Goal: Task Accomplishment & Management: Manage account settings

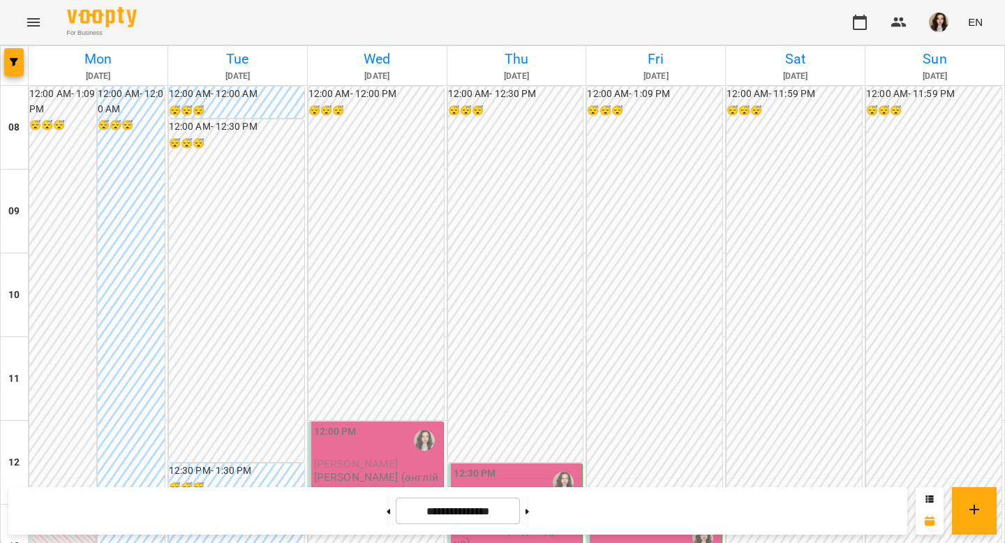
scroll to position [338, 0]
click at [13, 66] on button "button" at bounding box center [14, 62] width 20 height 28
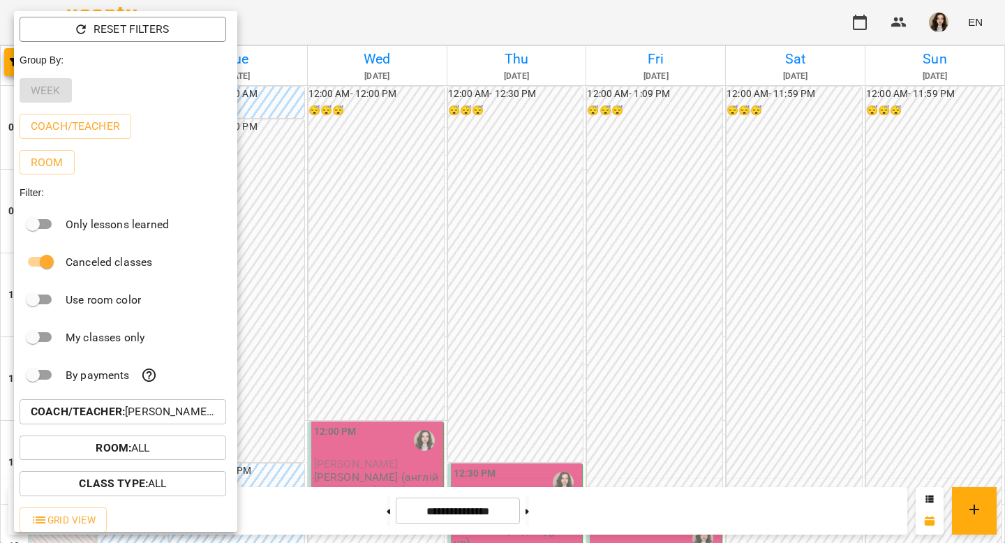
click at [377, 377] on div at bounding box center [502, 271] width 1005 height 543
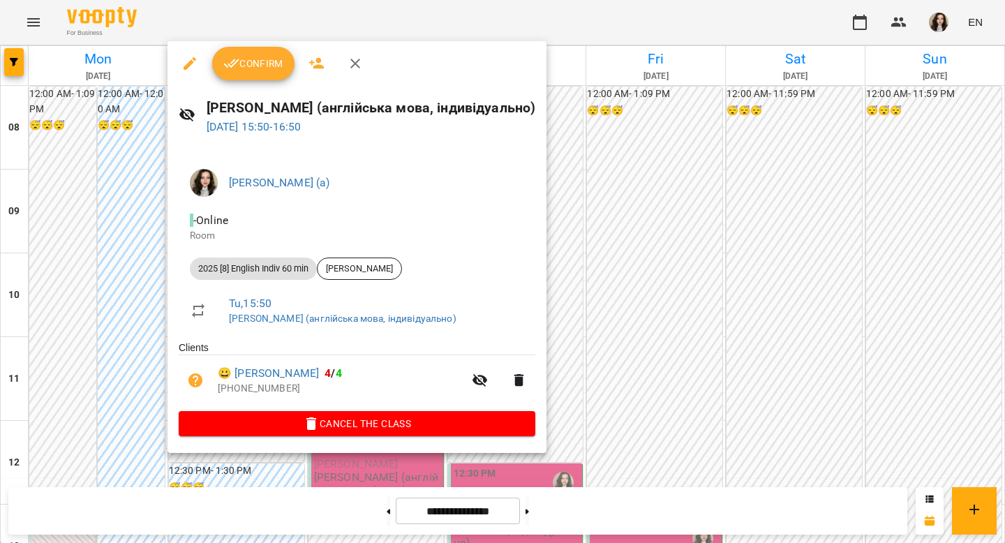
click at [274, 72] on button "Confirm" at bounding box center [253, 64] width 82 height 34
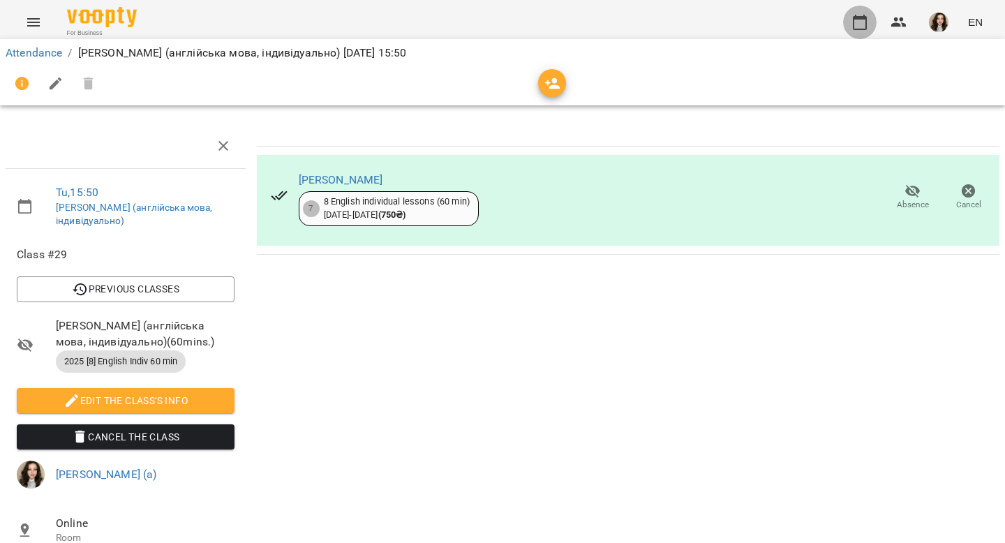
click at [863, 34] on button "button" at bounding box center [860, 23] width 34 height 34
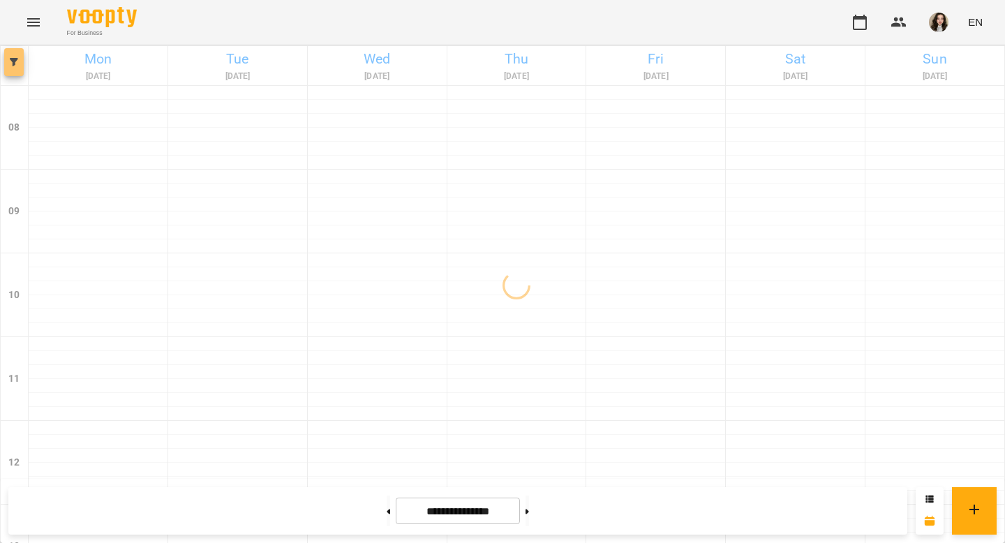
click at [17, 52] on button "button" at bounding box center [14, 62] width 20 height 28
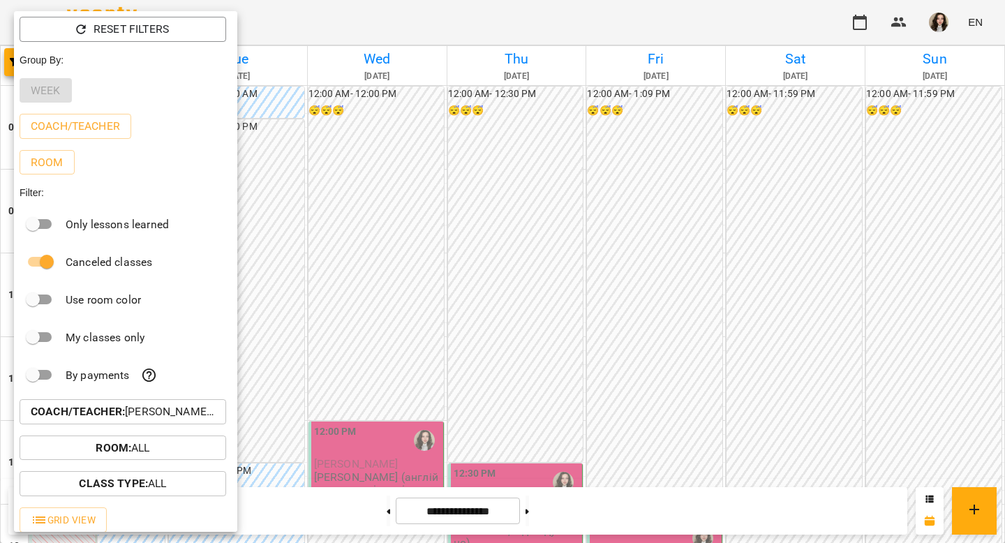
click at [177, 415] on p "Coach/Teacher : [PERSON_NAME] (а)" at bounding box center [123, 411] width 184 height 17
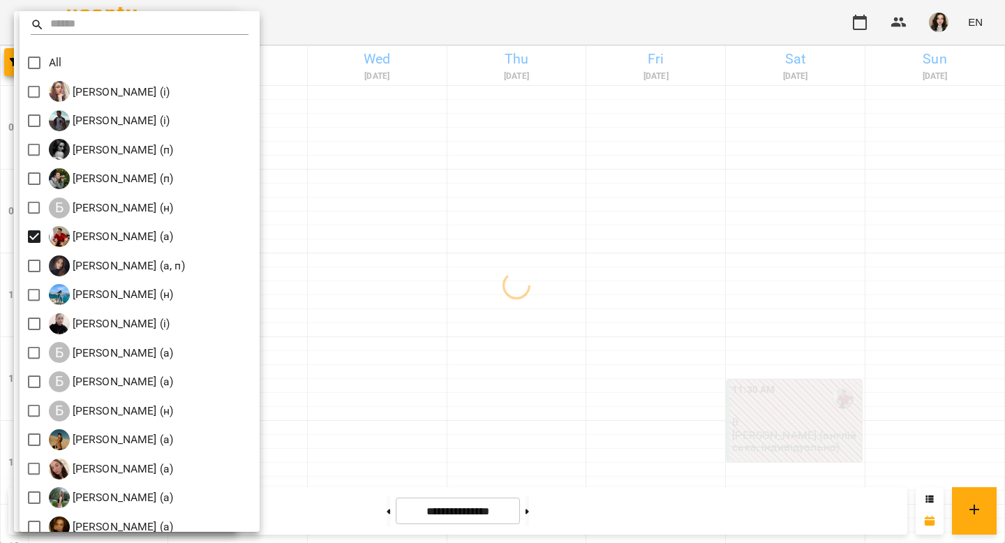
click at [482, 17] on div at bounding box center [502, 271] width 1005 height 543
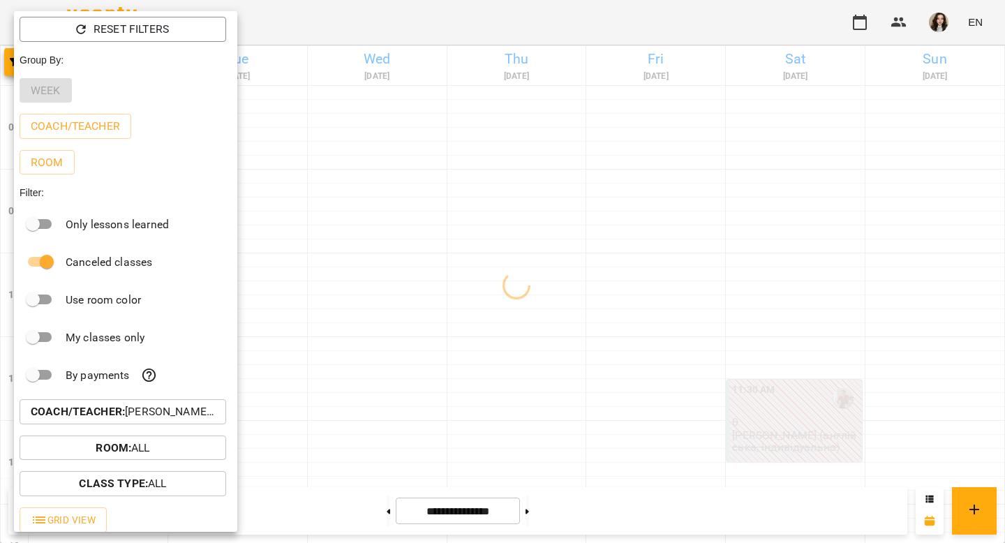
click at [482, 17] on div "All [PERSON_NAME] (і) [PERSON_NAME] (і) [PERSON_NAME] (п) [PERSON_NAME] (п) Б […" at bounding box center [502, 271] width 1005 height 543
click at [489, 20] on div at bounding box center [502, 271] width 1005 height 543
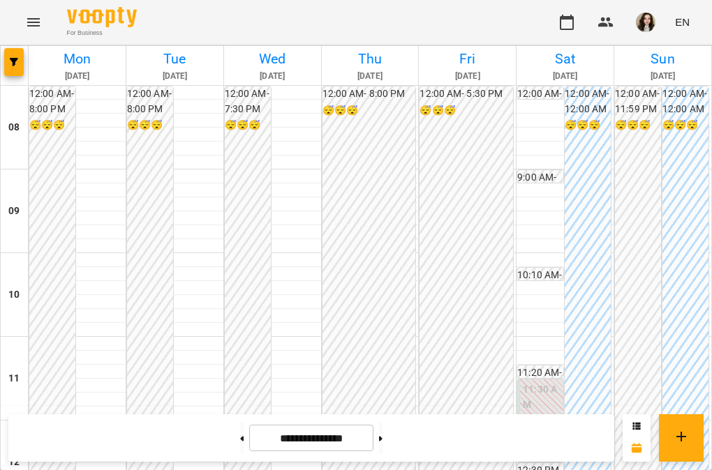
scroll to position [805, 0]
click at [383, 438] on button at bounding box center [380, 438] width 3 height 31
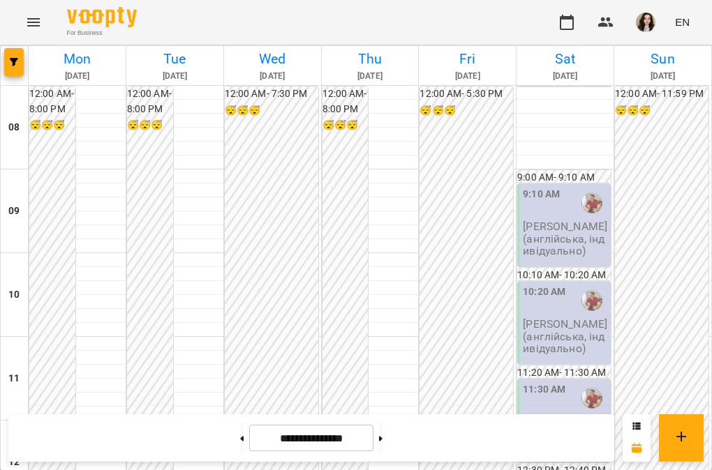
scroll to position [836, 0]
click at [240, 440] on button at bounding box center [241, 438] width 3 height 31
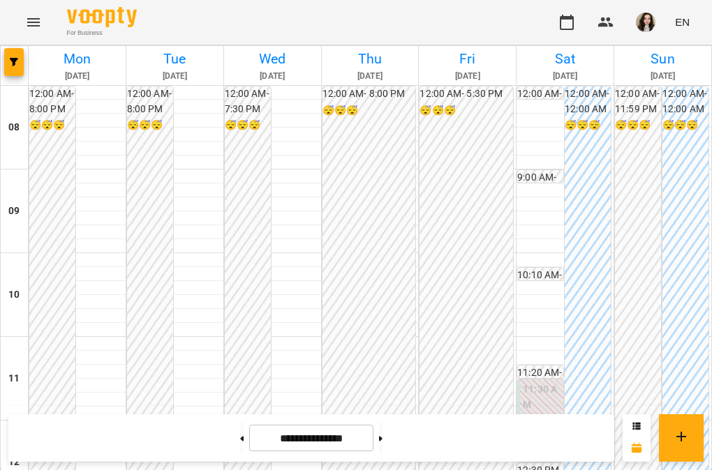
scroll to position [0, 0]
click at [10, 59] on icon "button" at bounding box center [14, 62] width 8 height 8
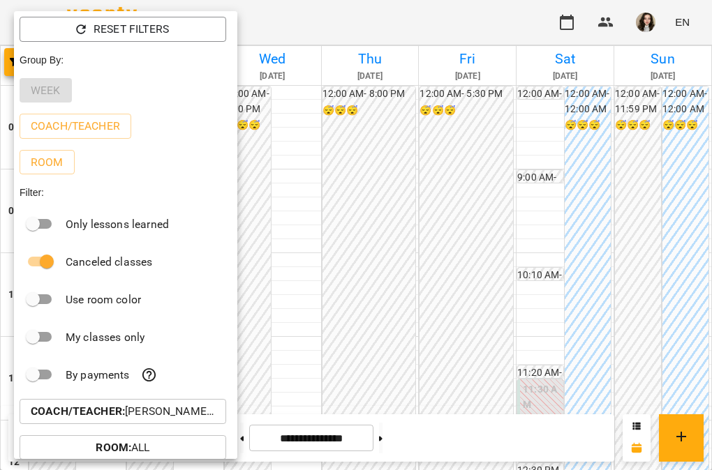
click at [158, 410] on p "Coach/Teacher : [PERSON_NAME] (а)" at bounding box center [123, 411] width 184 height 17
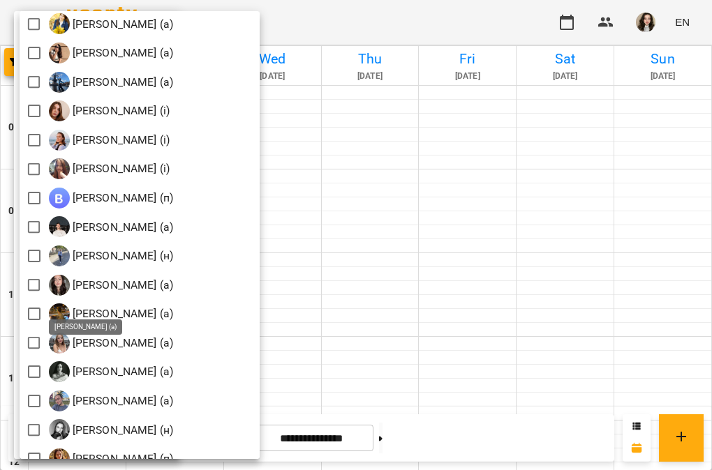
scroll to position [1541, 0]
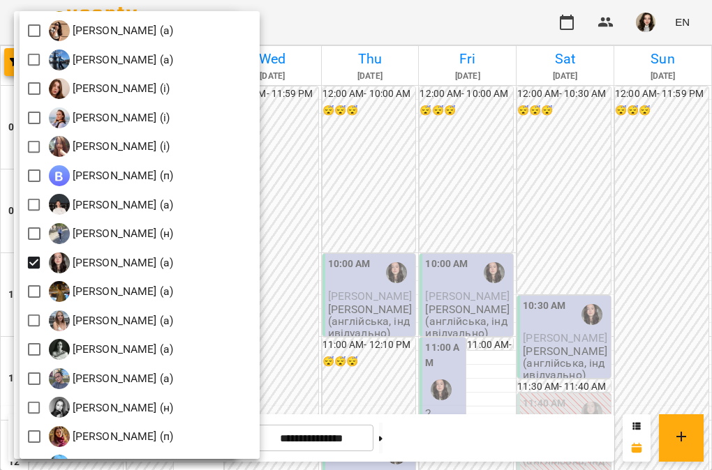
click at [471, 192] on div at bounding box center [356, 235] width 712 height 470
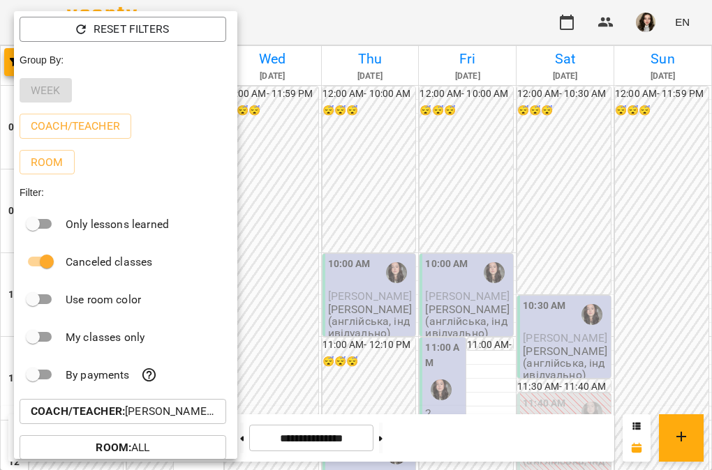
click at [471, 192] on div at bounding box center [356, 235] width 712 height 470
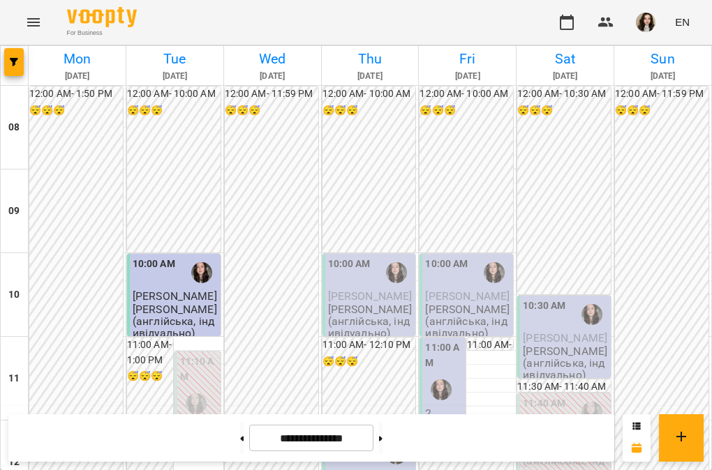
scroll to position [346, 0]
click at [383, 447] on button at bounding box center [380, 438] width 3 height 31
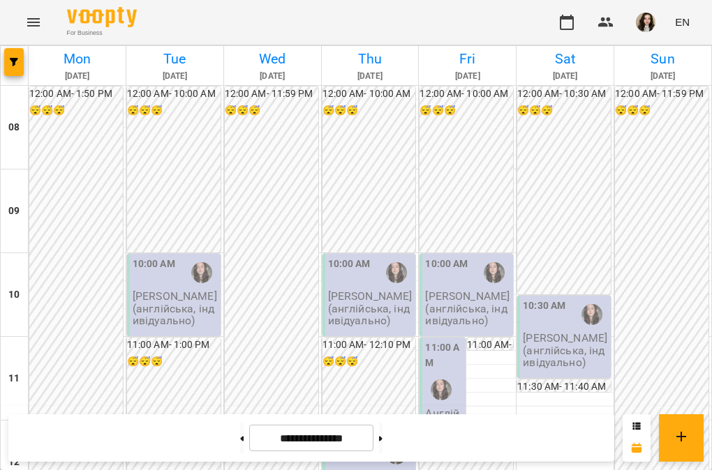
scroll to position [454, 0]
click at [16, 73] on button "button" at bounding box center [14, 62] width 20 height 28
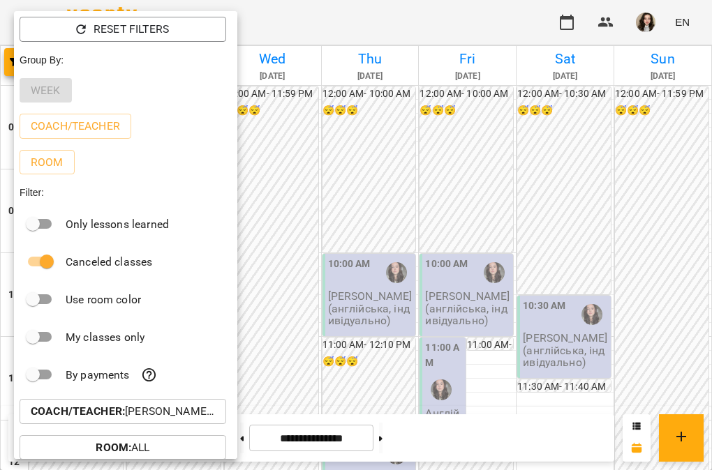
click at [186, 410] on p "Coach/Teacher : [PERSON_NAME] (а)" at bounding box center [123, 411] width 184 height 17
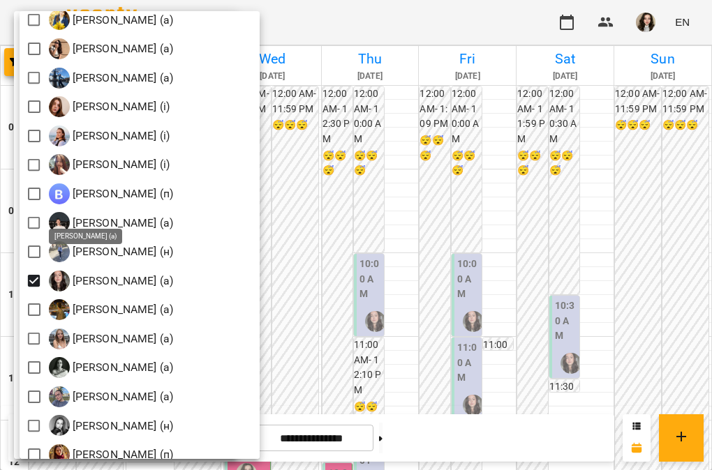
scroll to position [1568, 0]
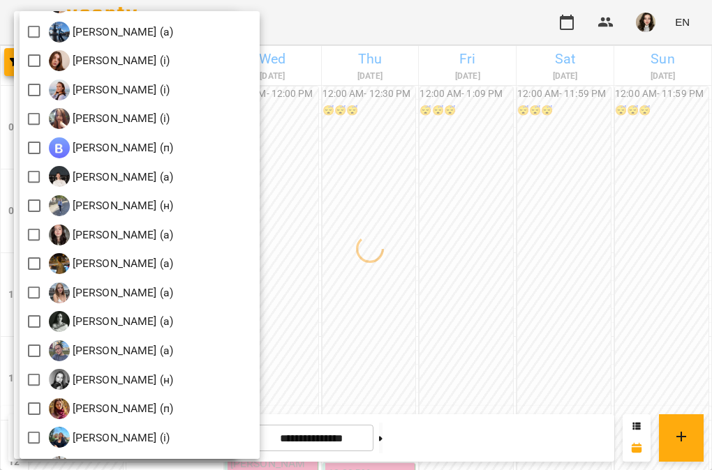
click at [353, 17] on div at bounding box center [356, 235] width 712 height 470
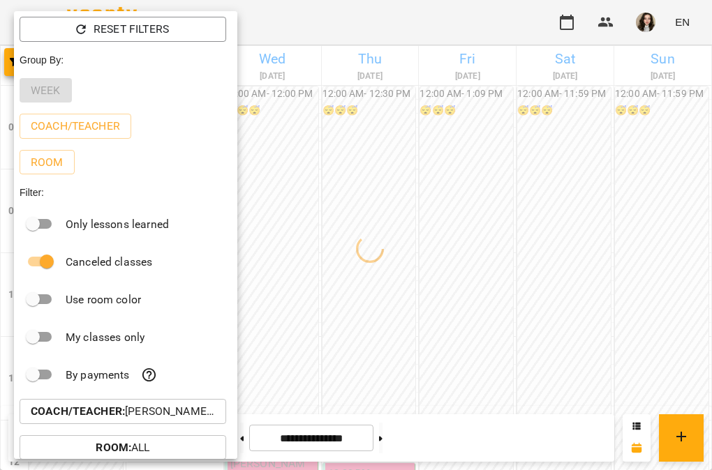
click at [353, 17] on div at bounding box center [356, 235] width 712 height 470
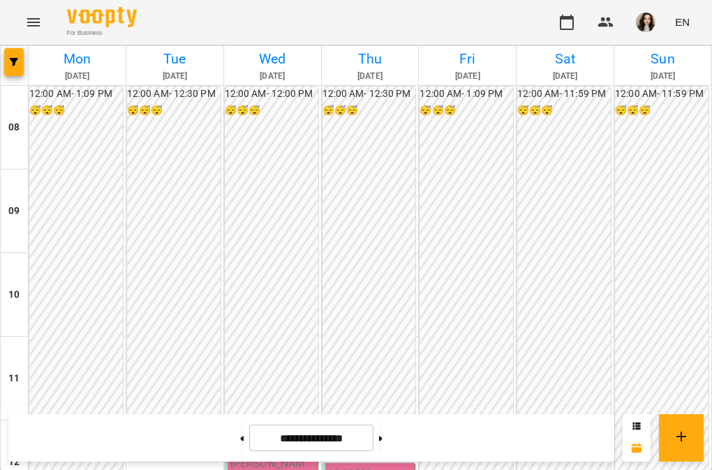
scroll to position [307, 0]
click at [240, 437] on icon at bounding box center [241, 439] width 3 height 6
type input "**********"
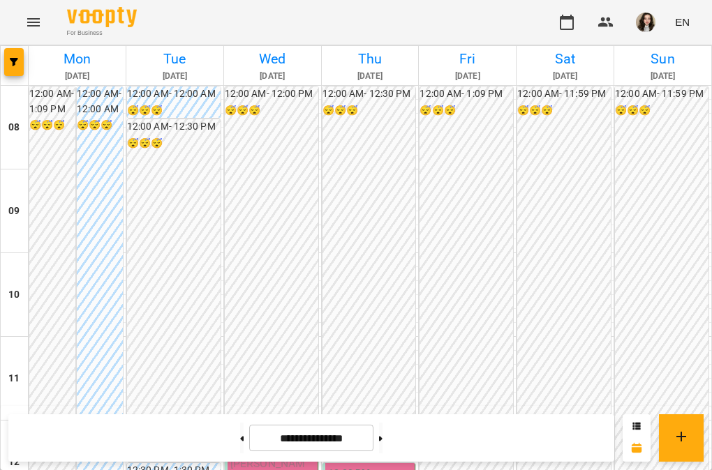
scroll to position [343, 0]
click at [13, 59] on icon "button" at bounding box center [14, 62] width 8 height 8
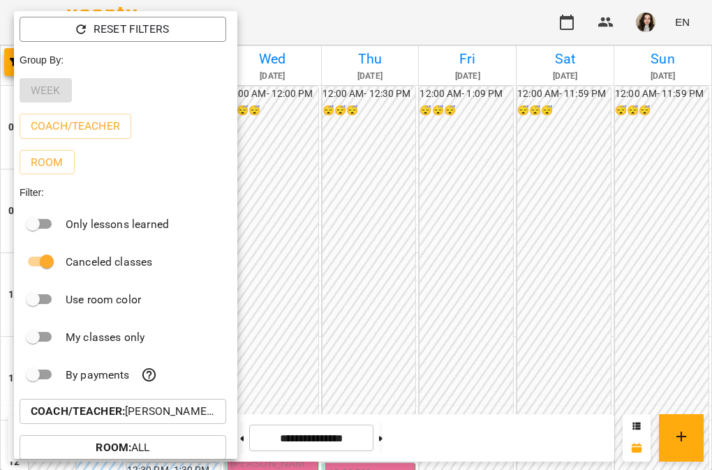
click at [270, 246] on div at bounding box center [356, 235] width 712 height 470
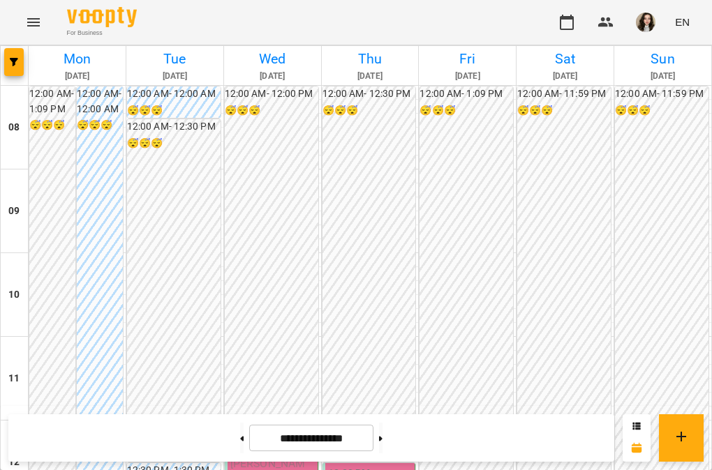
scroll to position [172, 0]
click at [18, 54] on button "button" at bounding box center [14, 62] width 20 height 28
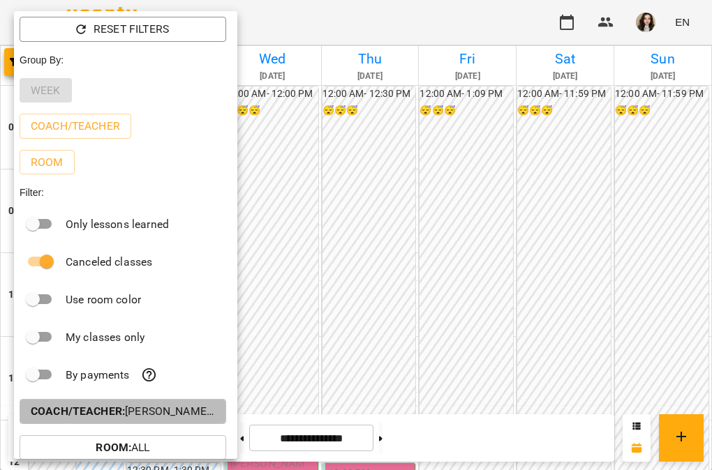
click at [159, 415] on p "Coach/Teacher : [PERSON_NAME] (а)" at bounding box center [123, 411] width 184 height 17
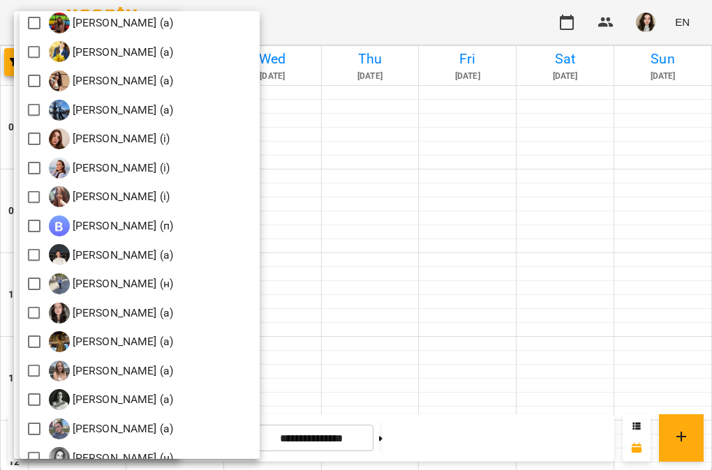
scroll to position [1502, 0]
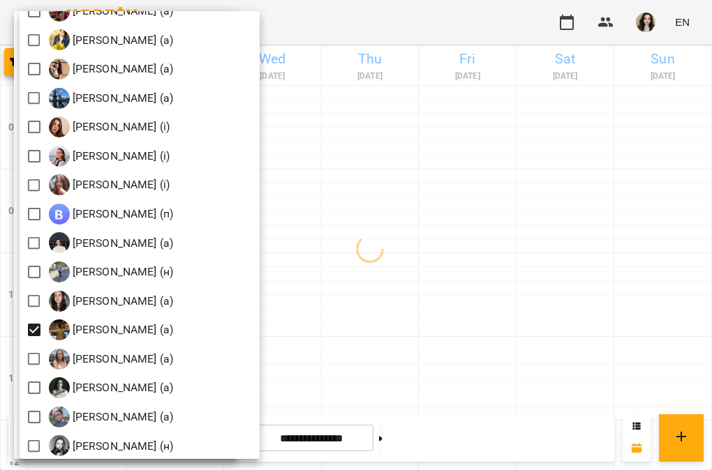
click at [376, 17] on div at bounding box center [356, 235] width 712 height 470
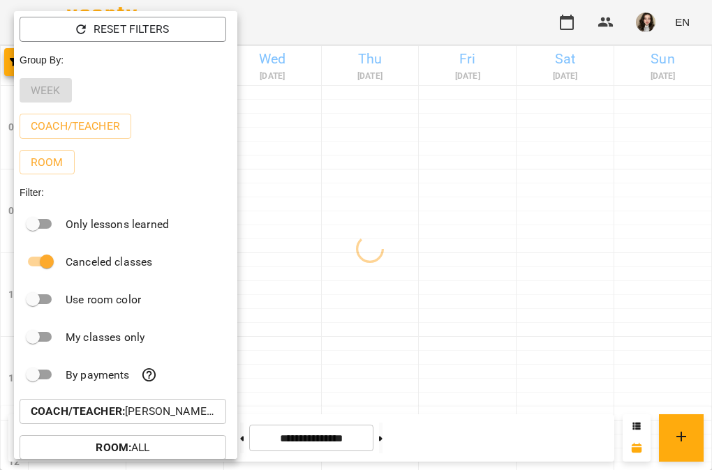
click at [376, 17] on div at bounding box center [356, 235] width 712 height 470
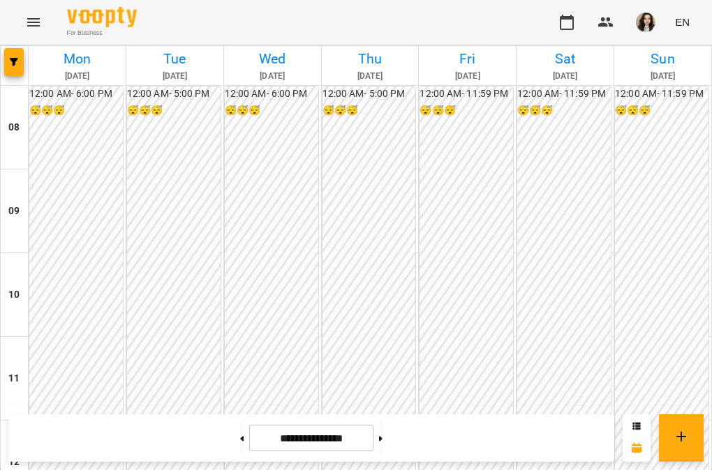
scroll to position [889, 0]
